Goal: Check status: Check status

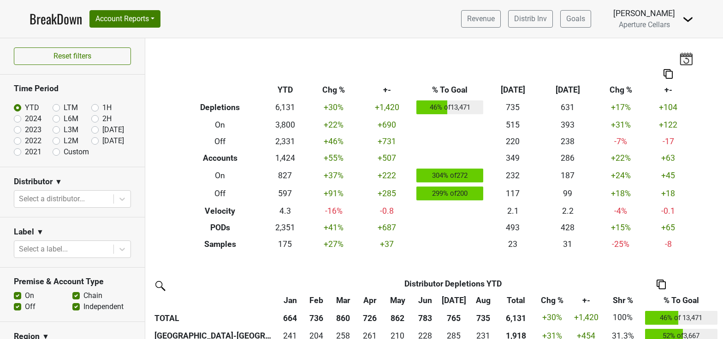
click at [102, 141] on label "Sep '25" at bounding box center [113, 140] width 22 height 11
click at [95, 141] on input "Sep '25" at bounding box center [109, 139] width 37 height 9
radio input "true"
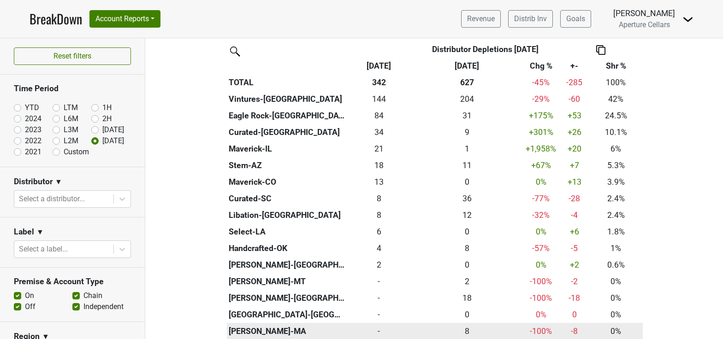
scroll to position [228, 0]
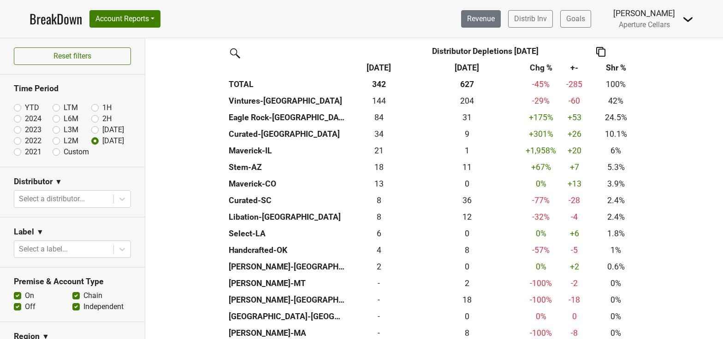
click at [479, 16] on link "Revenue" at bounding box center [481, 19] width 40 height 18
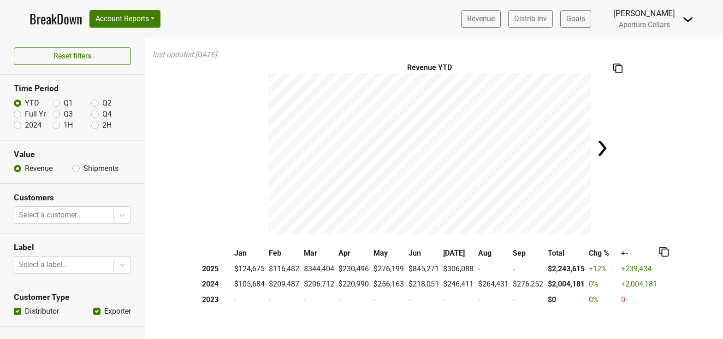
scroll to position [20, 0]
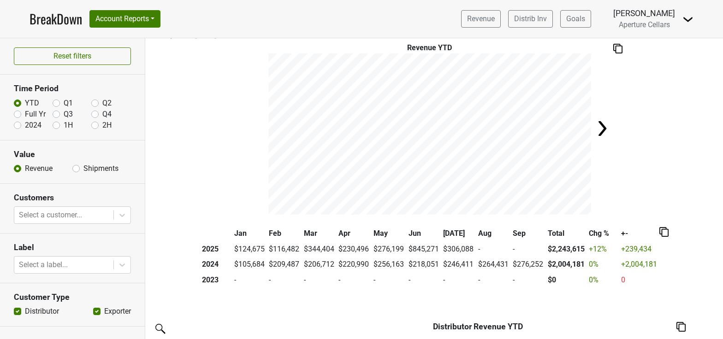
click at [83, 169] on label "Shipments" at bounding box center [100, 168] width 35 height 11
click at [74, 169] on input "Shipments" at bounding box center [75, 167] width 7 height 9
radio input "true"
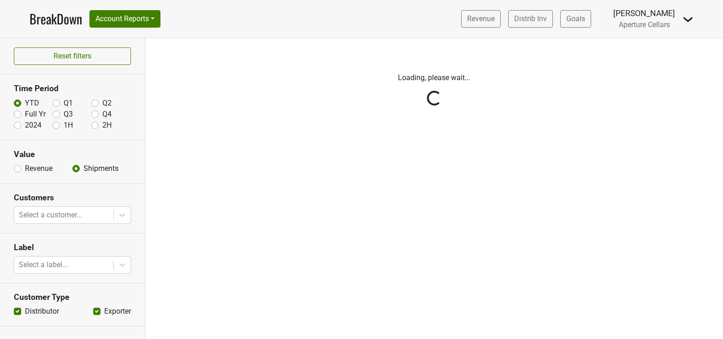
scroll to position [0, 0]
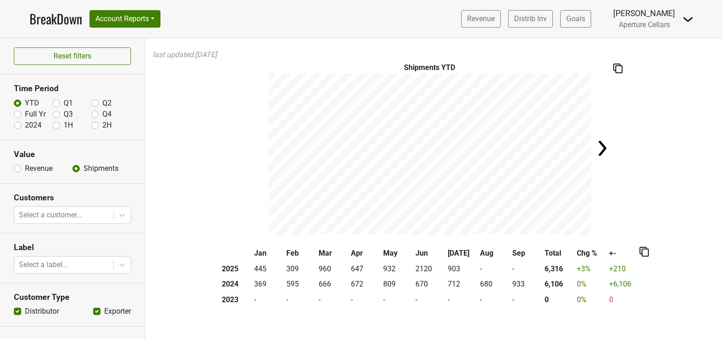
click at [64, 124] on label "1H" at bounding box center [68, 125] width 9 height 11
click at [58, 124] on input "1H" at bounding box center [56, 124] width 7 height 9
radio input "true"
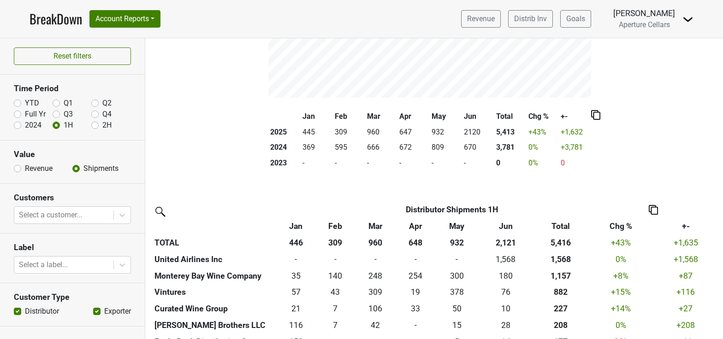
scroll to position [143, 0]
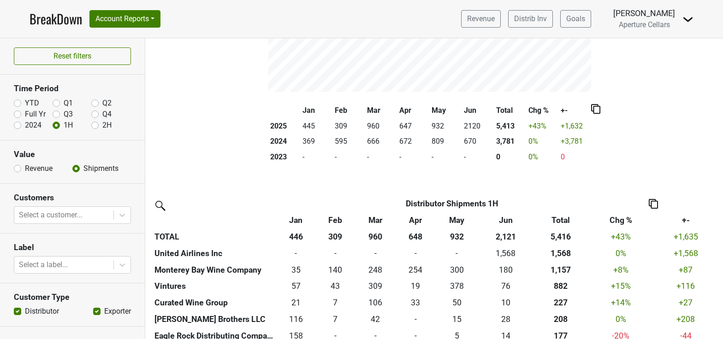
click at [25, 102] on label "YTD" at bounding box center [32, 103] width 14 height 11
click at [18, 102] on input "YTD" at bounding box center [17, 102] width 7 height 9
radio input "true"
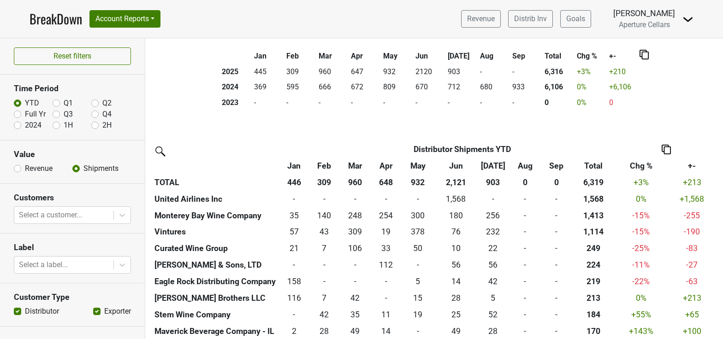
scroll to position [174, 0]
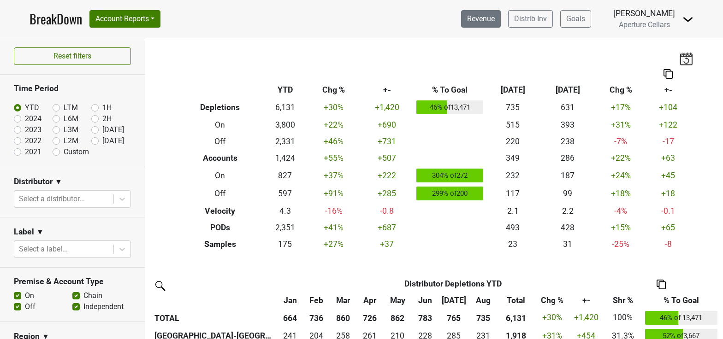
click at [489, 18] on link "Revenue" at bounding box center [481, 19] width 40 height 18
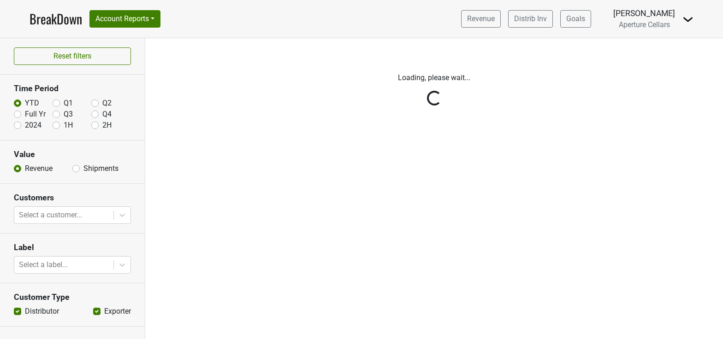
click at [74, 167] on div "Reset filters Time Period YTD Q1 Q2 Full Yr Q3 Q4 2024 1H 2H Value Revenue Ship…" at bounding box center [72, 188] width 145 height 301
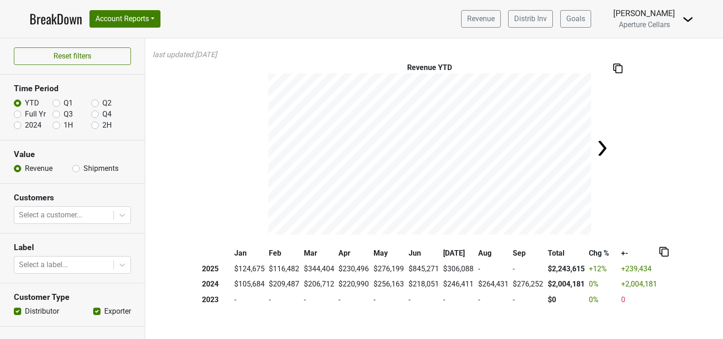
click at [83, 168] on label "Shipments" at bounding box center [100, 168] width 35 height 11
click at [75, 168] on input "Shipments" at bounding box center [75, 167] width 7 height 9
radio input "true"
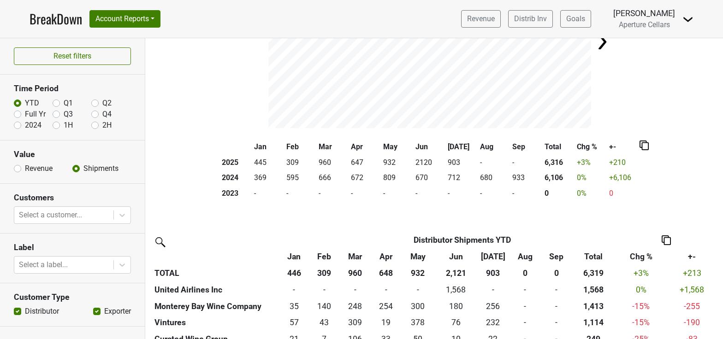
scroll to position [109, 0]
